Goal: Information Seeking & Learning: Learn about a topic

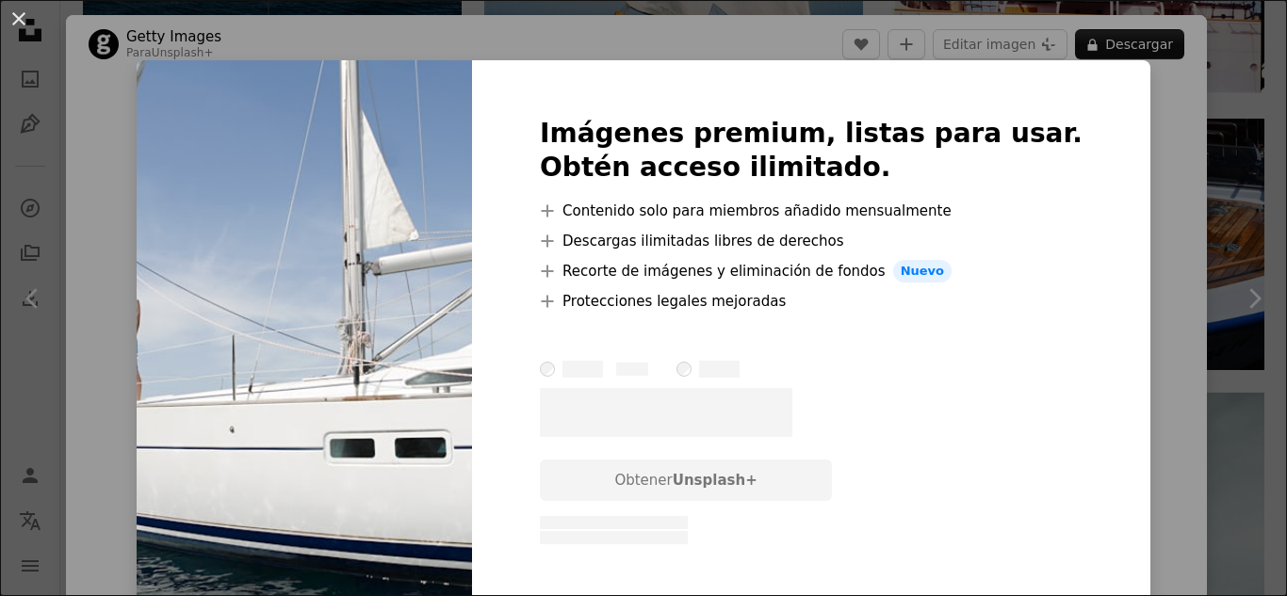
scroll to position [33, 0]
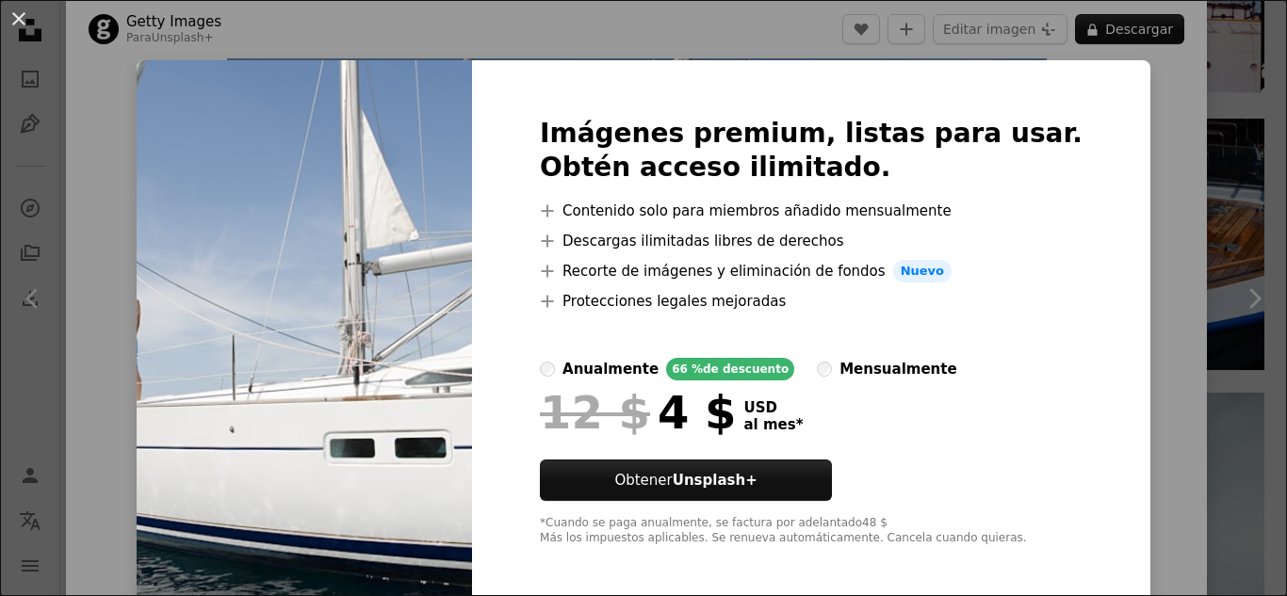
click at [1173, 197] on div "An X shape Imágenes premium, listas para usar. Obtén acceso ilimitado. A plus s…" at bounding box center [643, 298] width 1287 height 596
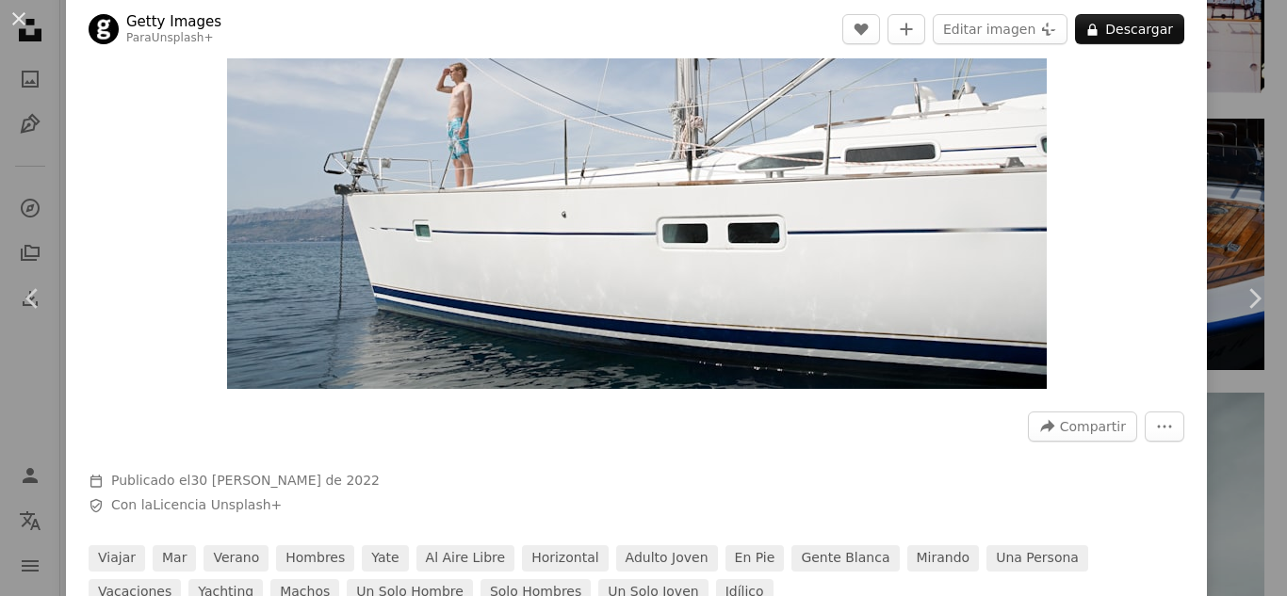
scroll to position [221, 0]
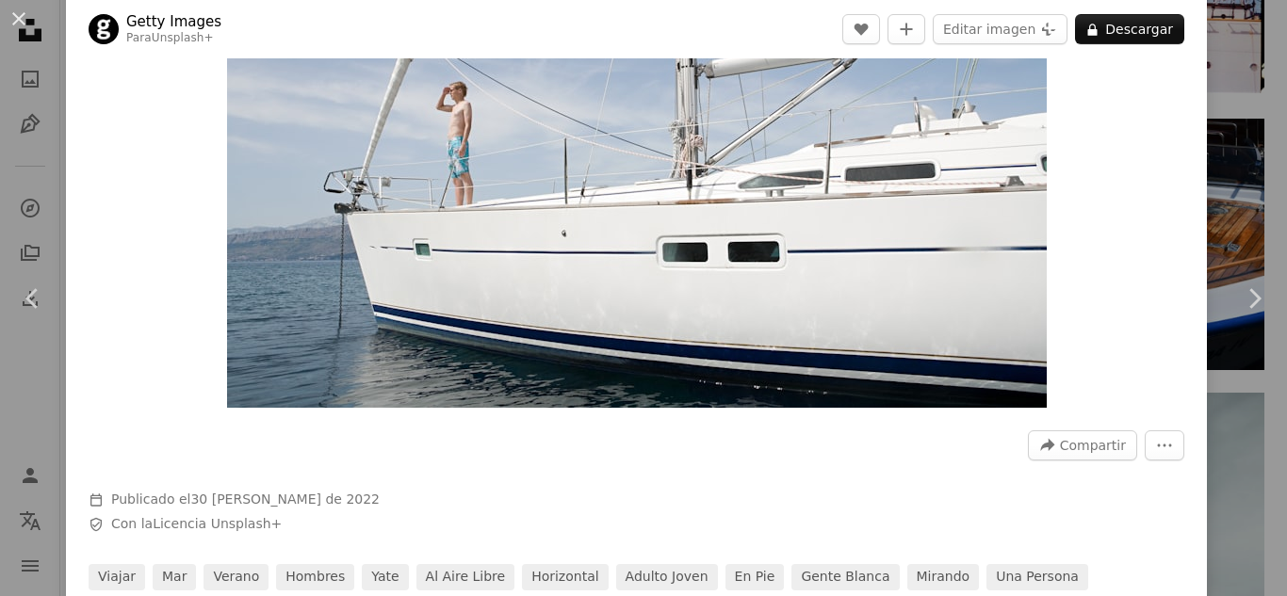
drag, startPoint x: 803, startPoint y: 167, endPoint x: 688, endPoint y: 179, distance: 115.6
click at [688, 179] on img "Ampliar en esta imagen" at bounding box center [637, 134] width 820 height 547
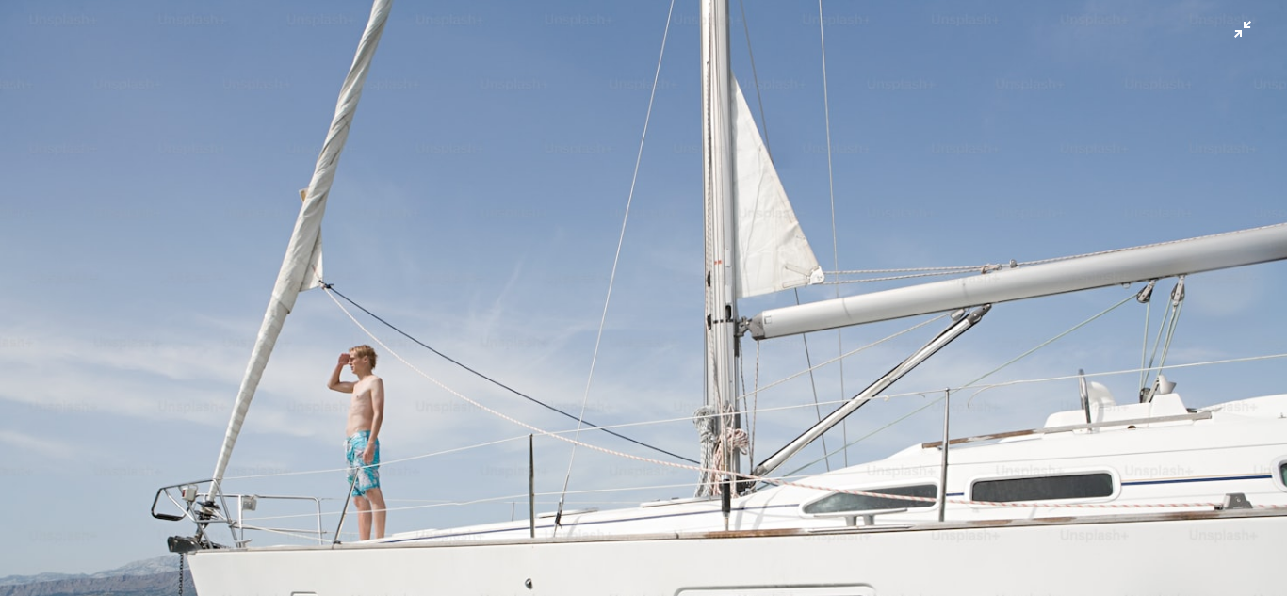
scroll to position [122, 0]
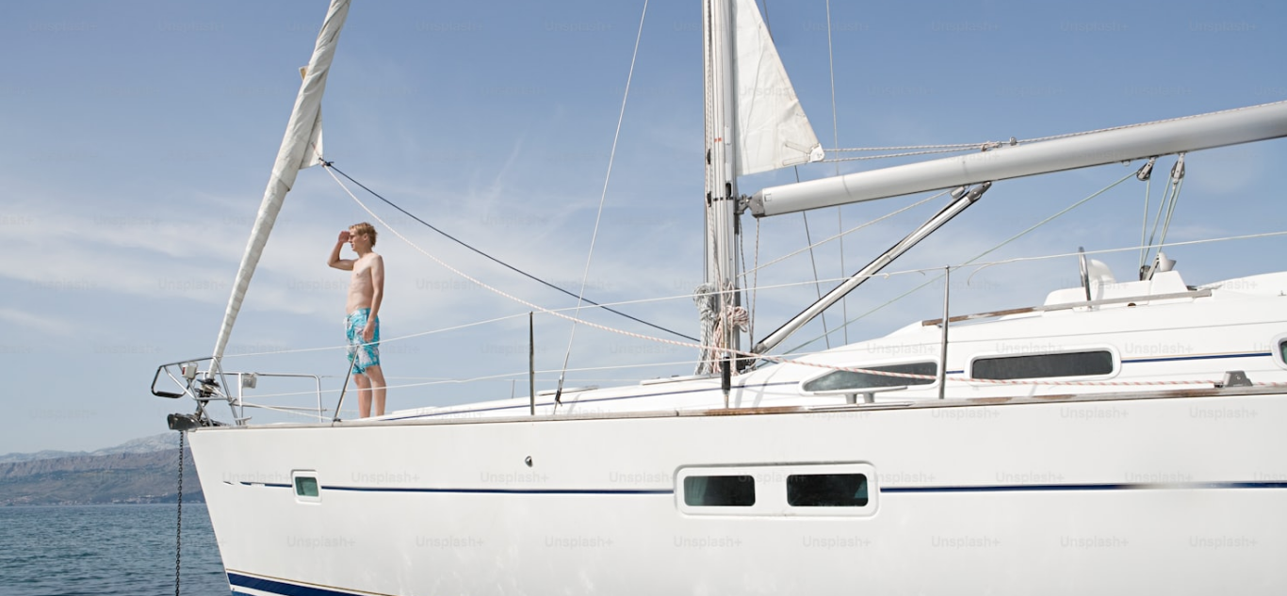
click at [778, 109] on img "Reducir el zoom en esta imagen" at bounding box center [643, 306] width 1289 height 859
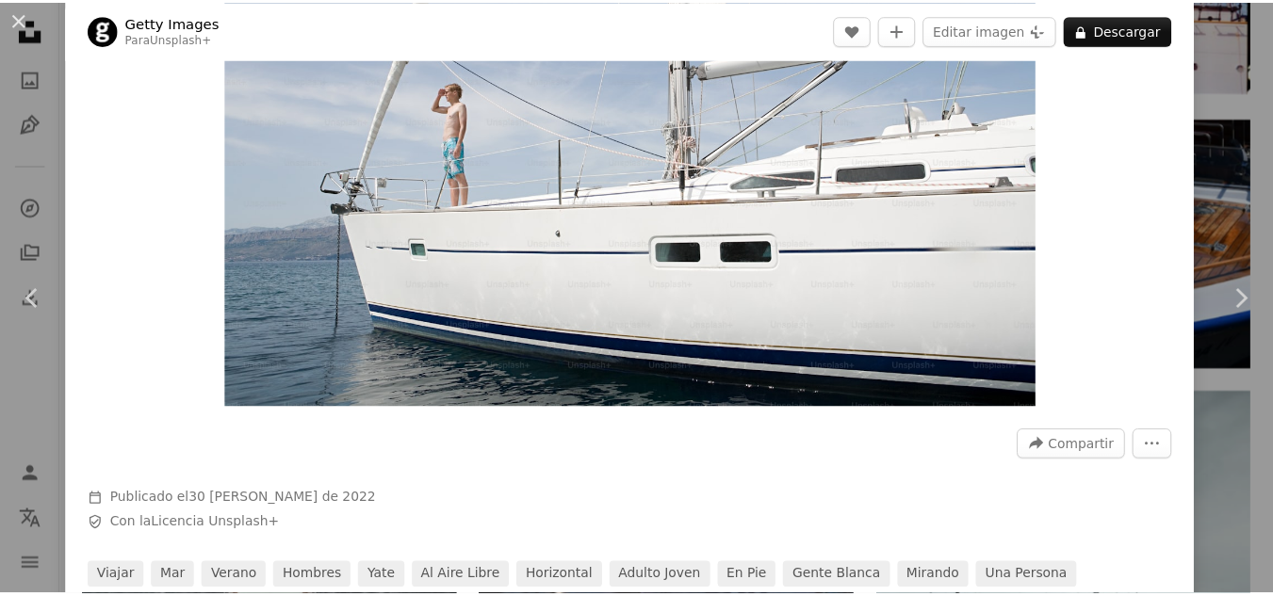
scroll to position [83, 0]
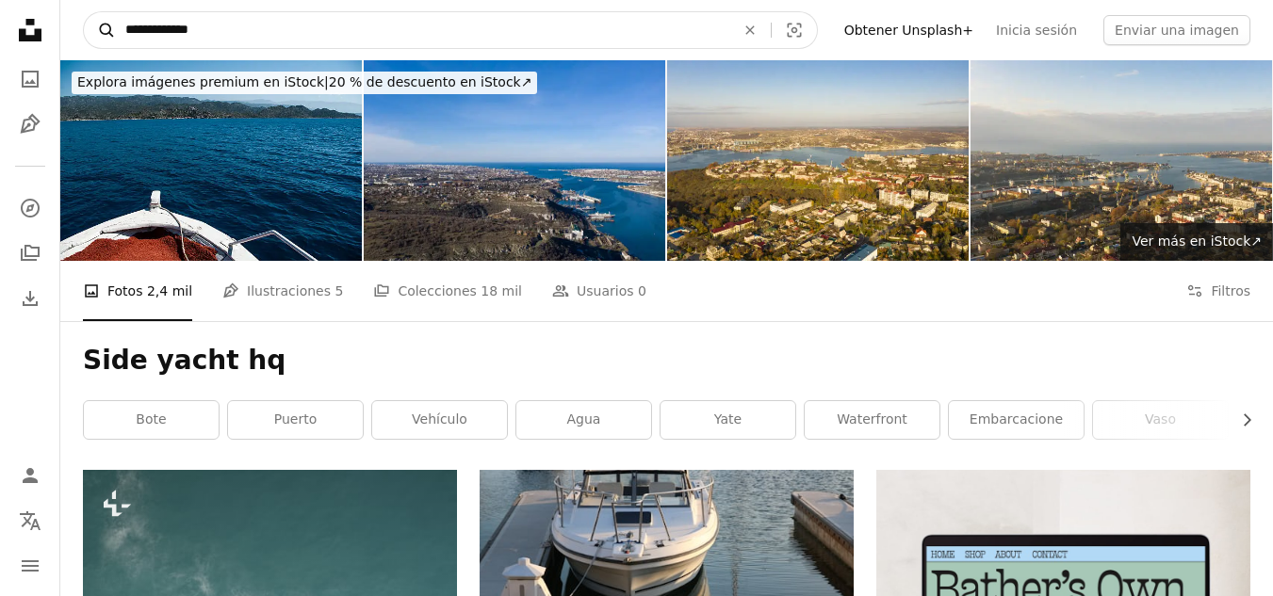
drag, startPoint x: 183, startPoint y: 31, endPoint x: 101, endPoint y: 29, distance: 82.0
click at [101, 29] on form "**********" at bounding box center [450, 30] width 735 height 38
type input "**********"
click at [84, 12] on button "A magnifying glass" at bounding box center [100, 30] width 32 height 36
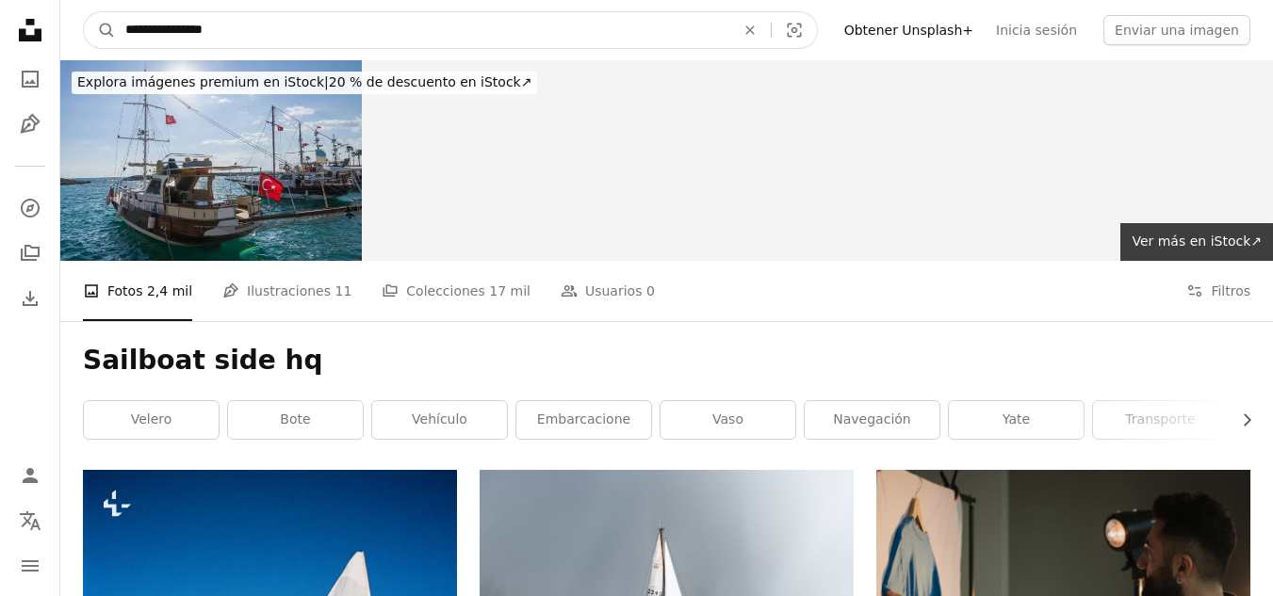
drag, startPoint x: 202, startPoint y: 24, endPoint x: 318, endPoint y: 37, distance: 116.5
click at [315, 33] on input "**********" at bounding box center [422, 30] width 613 height 36
type input "**********"
click at [84, 12] on button "A magnifying glass" at bounding box center [100, 30] width 32 height 36
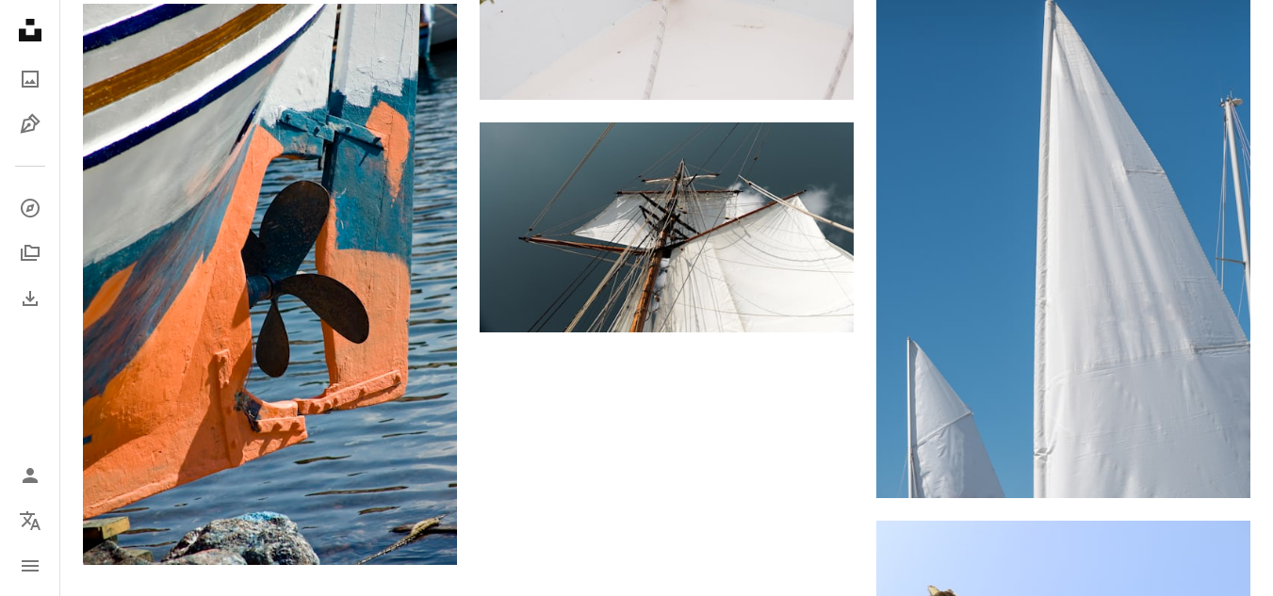
scroll to position [2879, 0]
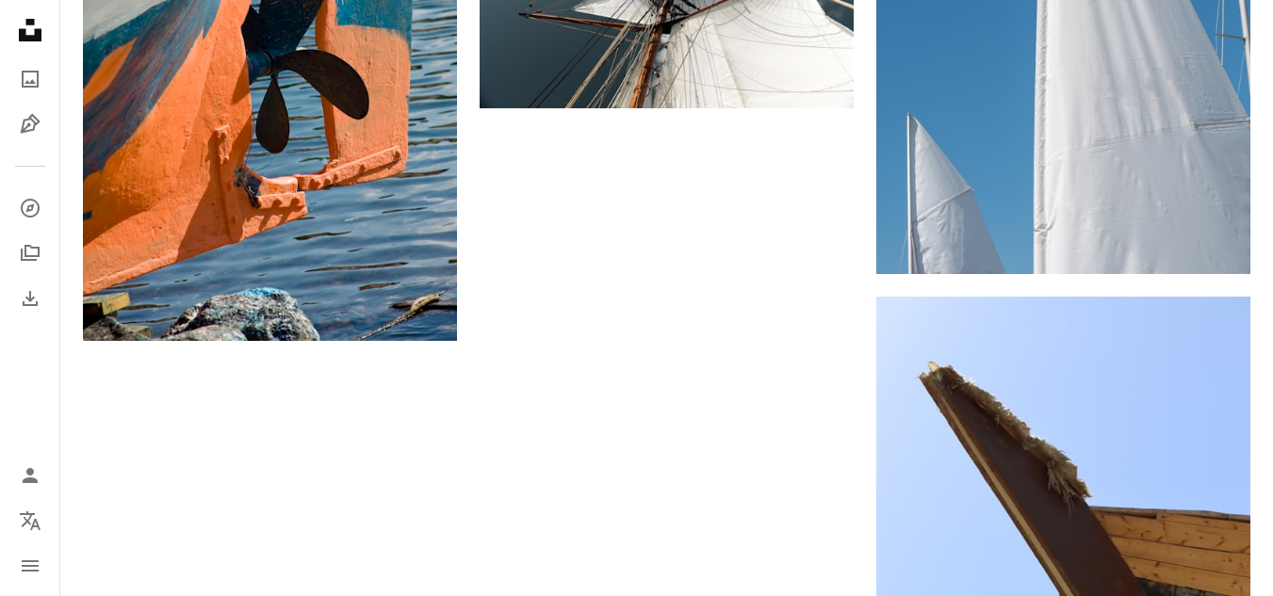
drag, startPoint x: 605, startPoint y: 305, endPoint x: 612, endPoint y: 326, distance: 21.8
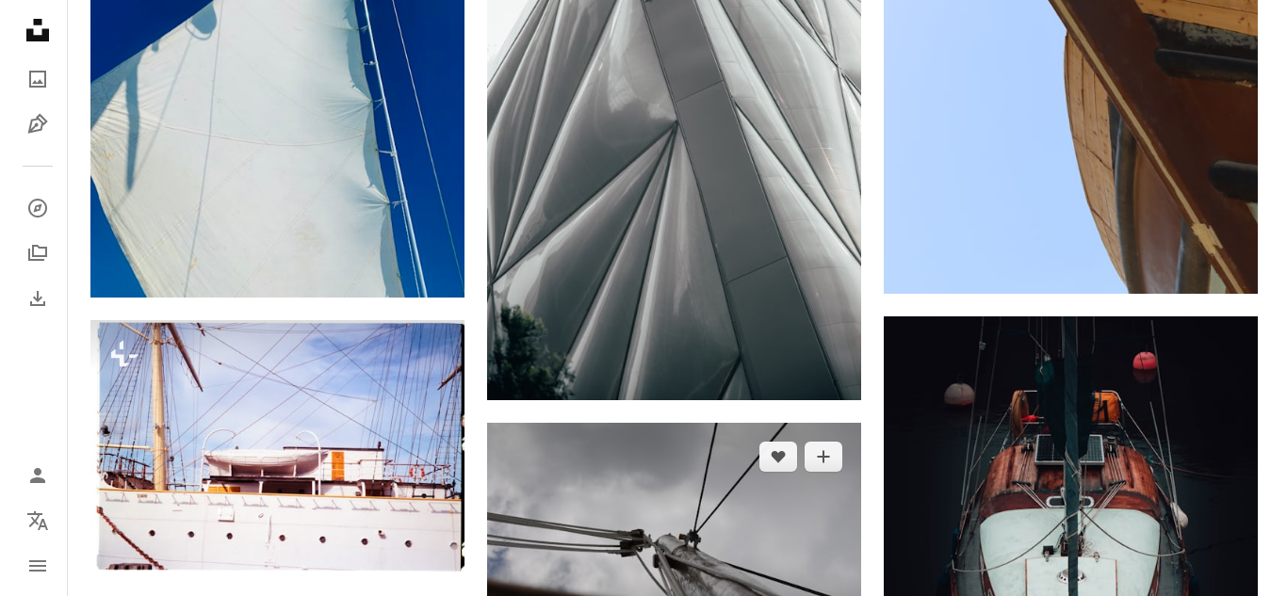
scroll to position [3444, 0]
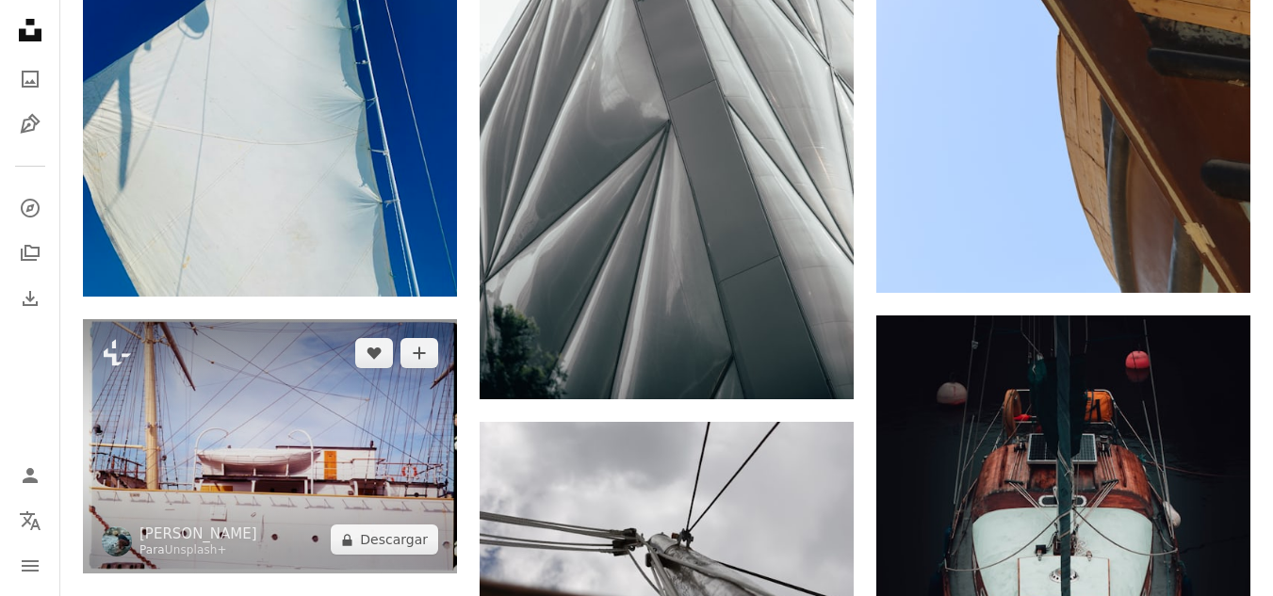
click at [302, 319] on img at bounding box center [270, 446] width 374 height 254
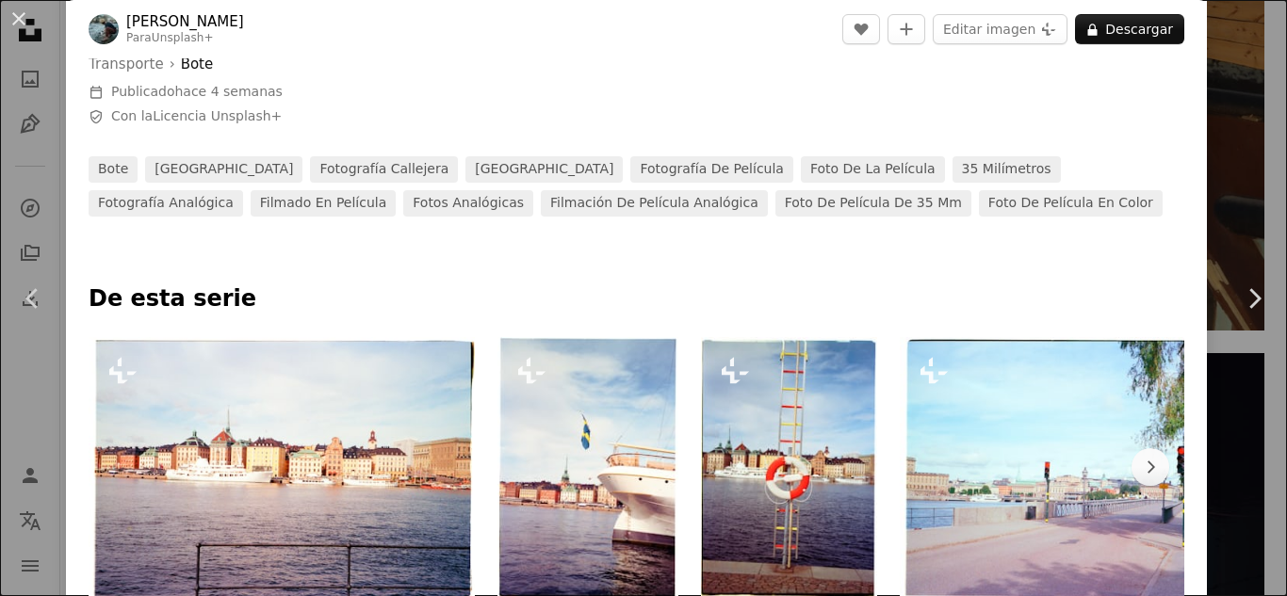
scroll to position [1131, 0]
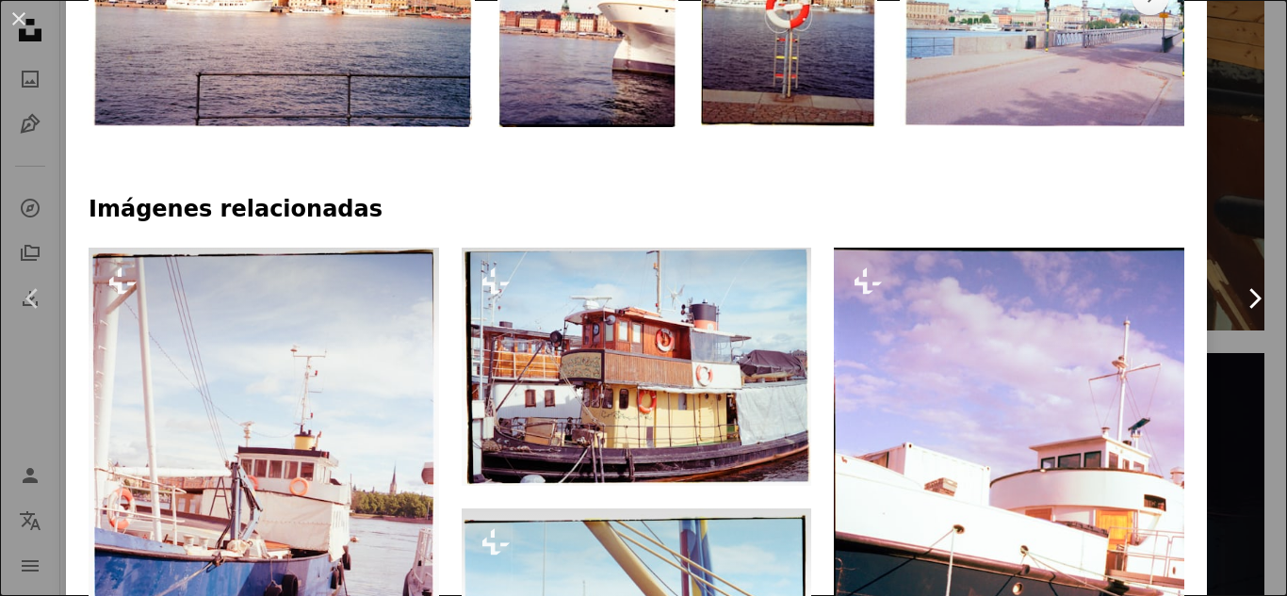
click at [1233, 316] on link "Chevron right" at bounding box center [1254, 298] width 66 height 181
